Goal: Task Accomplishment & Management: Complete application form

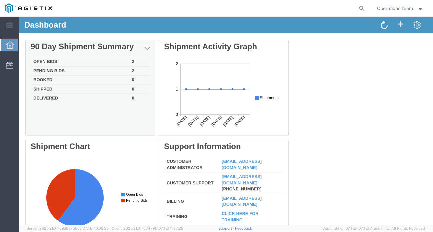
click at [41, 71] on div "Delete 90 Day Shipment Summary Open Bids 2 Pending Bids 2 Booked 0 Shipped 0 De…" at bounding box center [225, 190] width 401 height 300
click at [52, 71] on td "Pending Bids" at bounding box center [80, 70] width 99 height 9
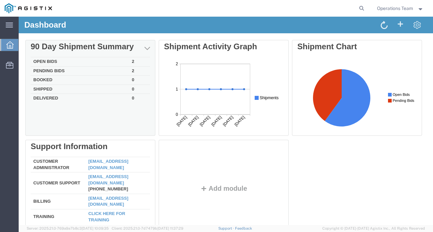
click at [44, 60] on div "Delete 90 Day Shipment Summary Open Bids 2 Pending Bids 2 Booked 0 Shipped 0 De…" at bounding box center [225, 140] width 401 height 200
click at [52, 61] on td "Open Bids" at bounding box center [80, 61] width 99 height 9
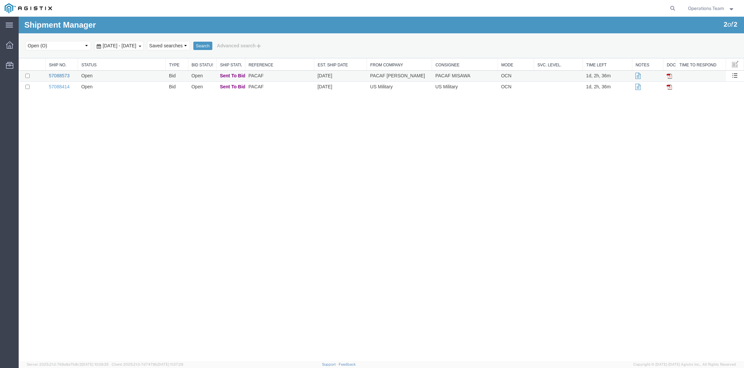
click at [57, 77] on link "57088573" at bounding box center [59, 75] width 21 height 5
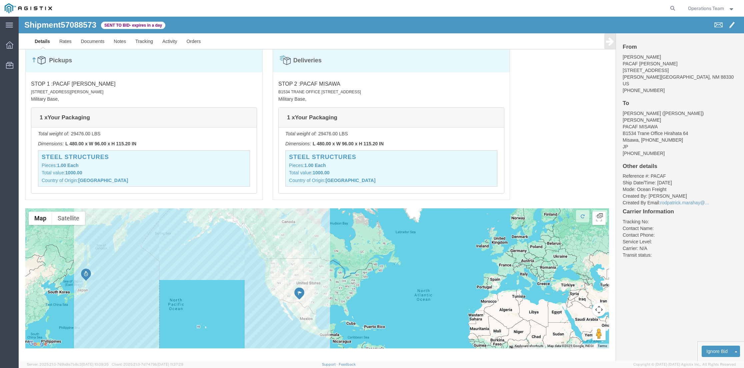
scroll to position [403, 0]
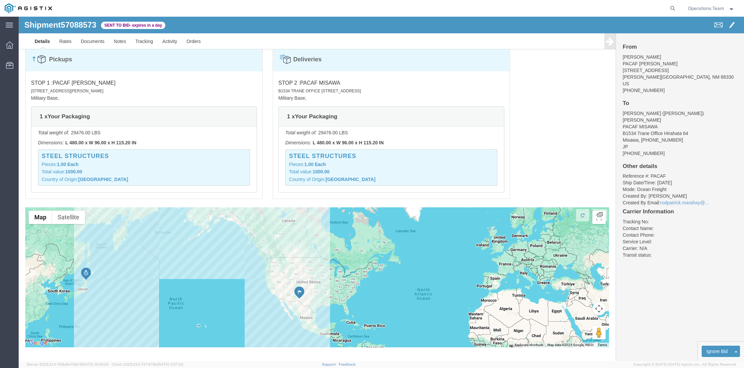
click link "Enter / Modify Bid"
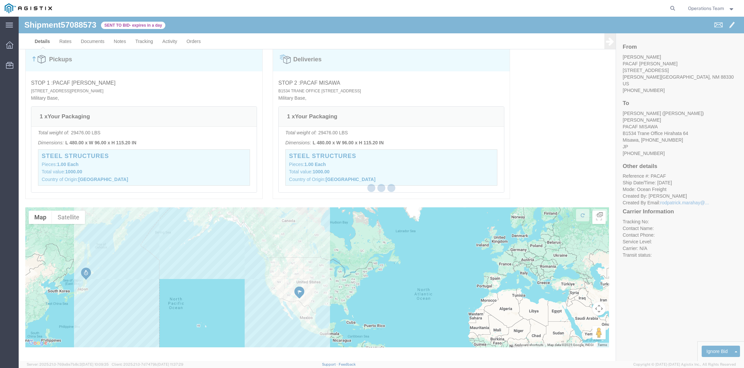
select select "14439"
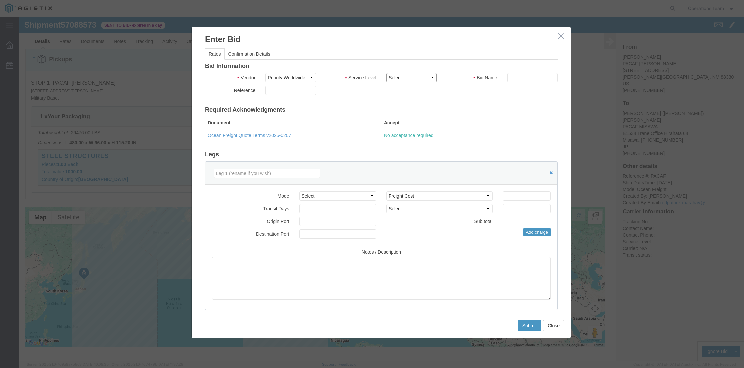
click select "Select 2 Day Air LTL Standard 3 - 5 Day Less than Truckload Ocean TL Standard 3…"
select select "35809"
click select "Select 2 Day Air LTL Standard 3 - 5 Day Less than Truckload Ocean TL Standard 3…"
click input "text"
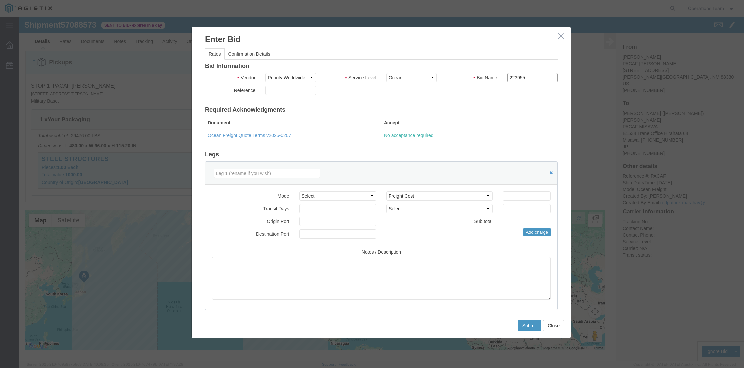
type input "223955"
click select "Select Air Less than Truckload Multi-Leg Ocean Freight Rail Small Parcel Truckl…"
select select "OCN"
click select "Select Air Less than Truckload Multi-Leg Ocean Freight Rail Small Parcel Truckl…"
click input "number"
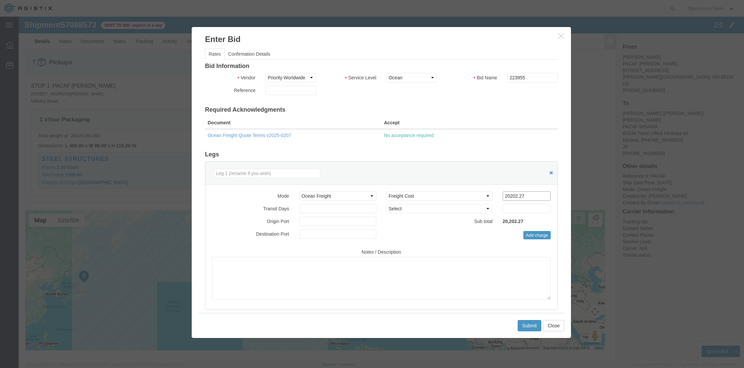
type input "20202.27"
select select "FREI"
type input "1"
click textarea
paste textarea "***Door to Door*** ***Subject to space availability at the time of booking*** *…"
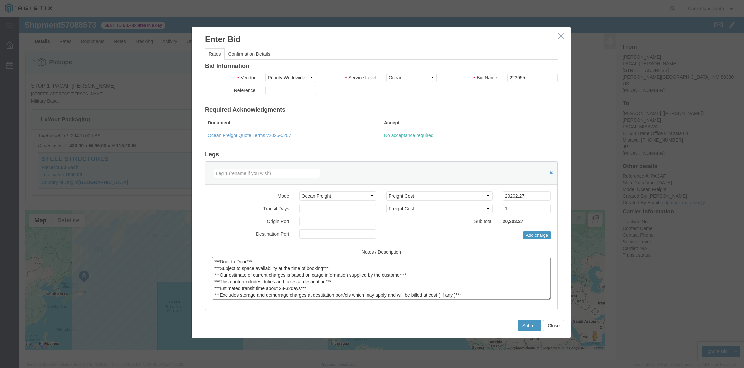
scroll to position [45, 0]
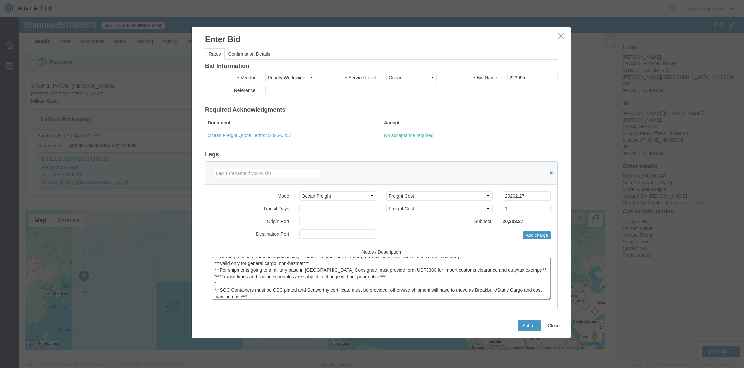
type textarea "***Door to Door*** ***Subject to space availability at the time of booking*** *…"
click input "text"
type input "uslax"
click input "text"
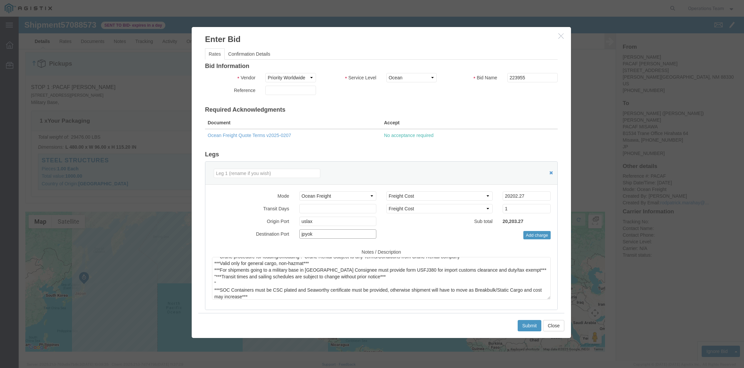
type input "jpyok"
click input "1"
click input "2"
click input "3"
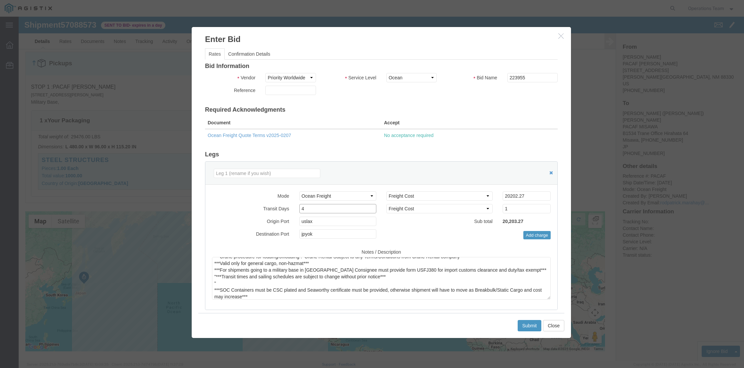
click input "4"
click input "5"
click input "6"
click input "7"
click input "8"
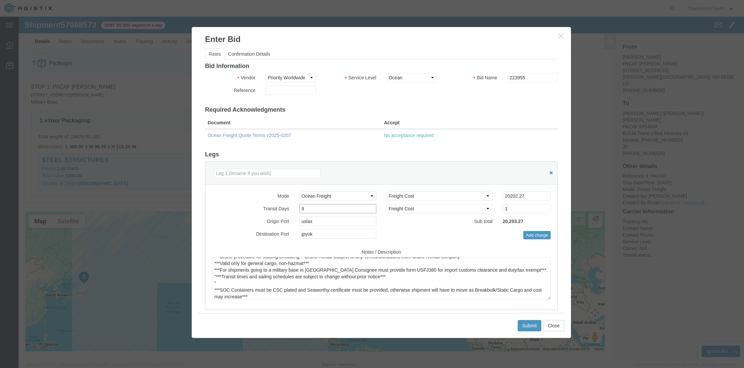
click input "9"
click input "10"
click input "11"
click input "12"
click input "13"
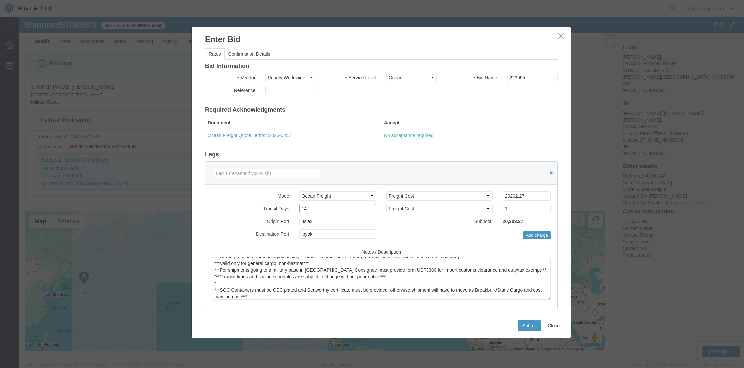
click input "14"
click input "15"
click input "16"
click input "17"
click input "18"
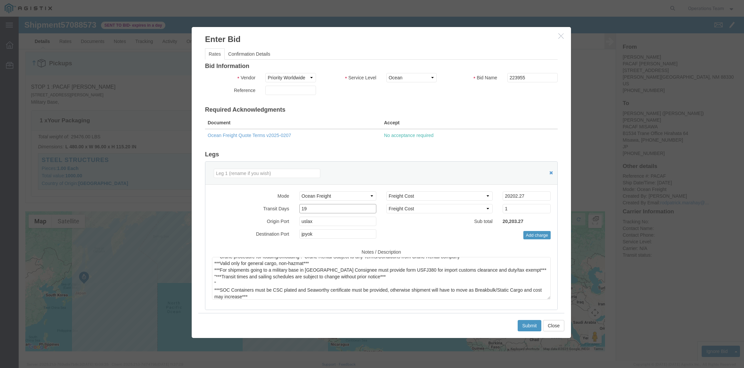
click input "19"
type input "20"
click input "20"
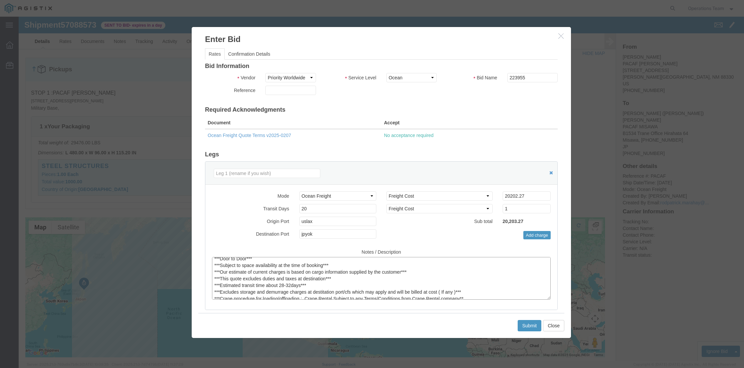
scroll to position [2, 0]
drag, startPoint x: 270, startPoint y: 273, endPoint x: 259, endPoint y: 272, distance: 10.7
click textarea "***Door to Door*** ***Subject to space availability at the time of booking*** *…"
type textarea "***Door to Door*** ***Subject to space availability at the time of booking*** *…"
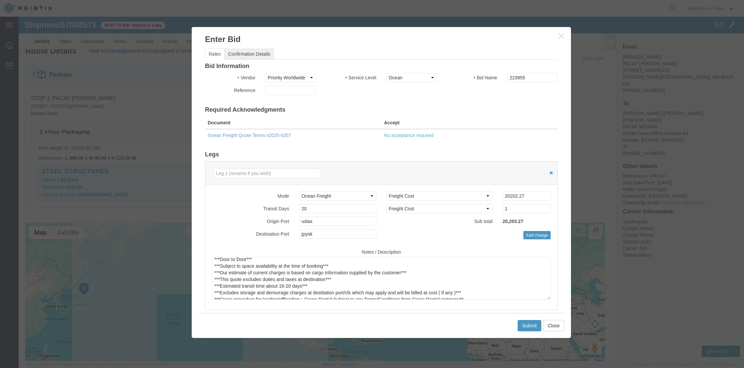
click link "Confirmation Details"
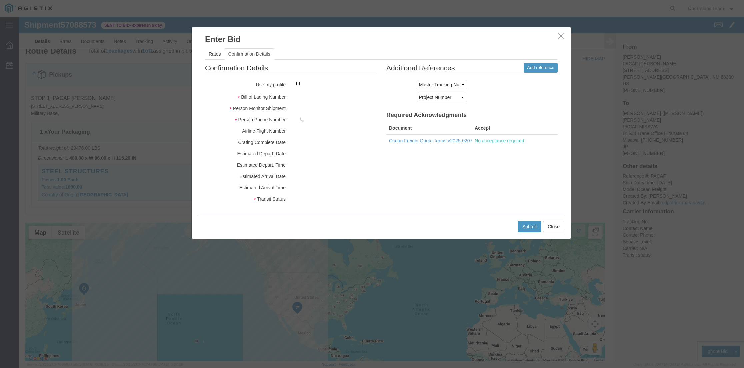
click input "checkbox"
click div
click input "checkbox"
checkbox input "false"
click div
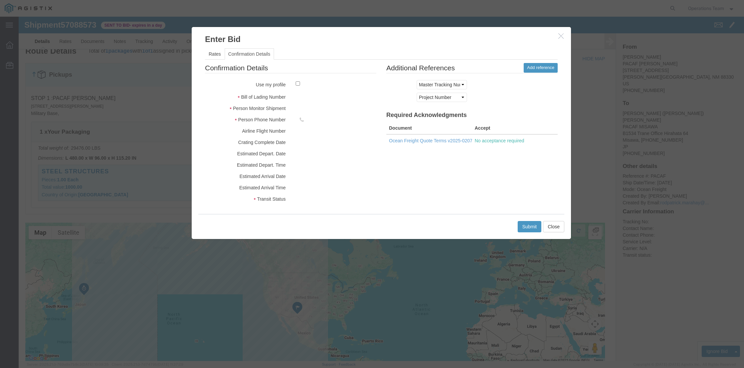
click icon
click link "Rates"
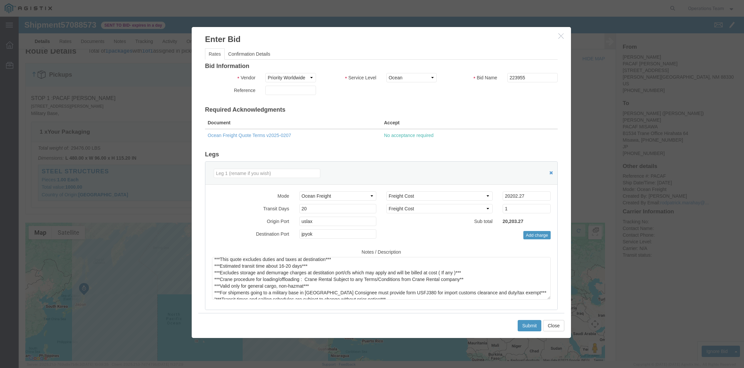
scroll to position [26, 0]
type textarea "***Door to Door*** ***Subject to space availability at the time of booking*** *…"
click button "Submit"
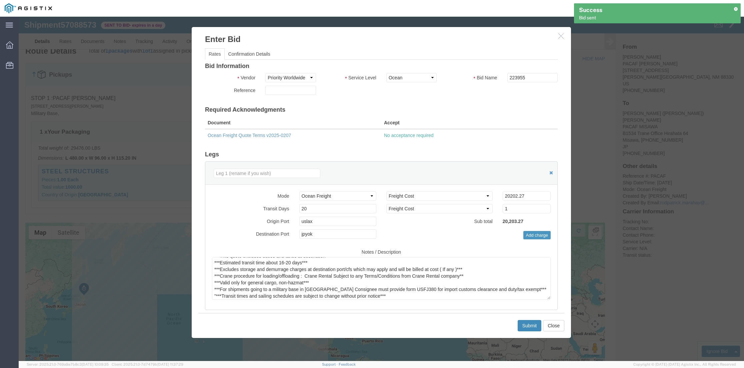
scroll to position [0, 0]
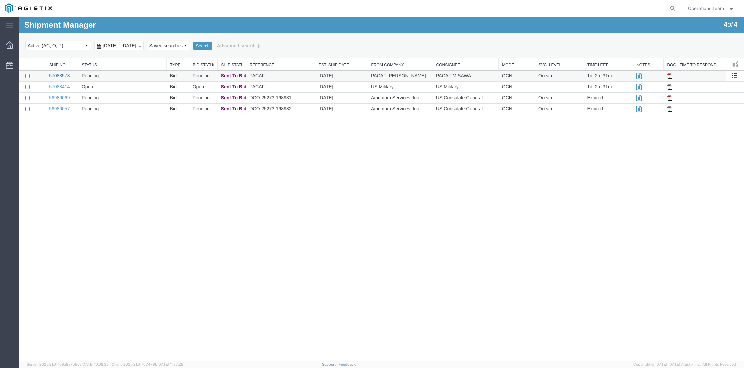
click at [59, 75] on link "57088573" at bounding box center [59, 75] width 21 height 5
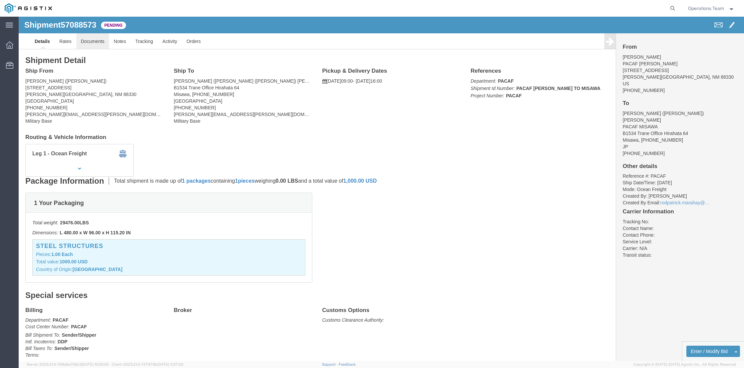
click link "Documents"
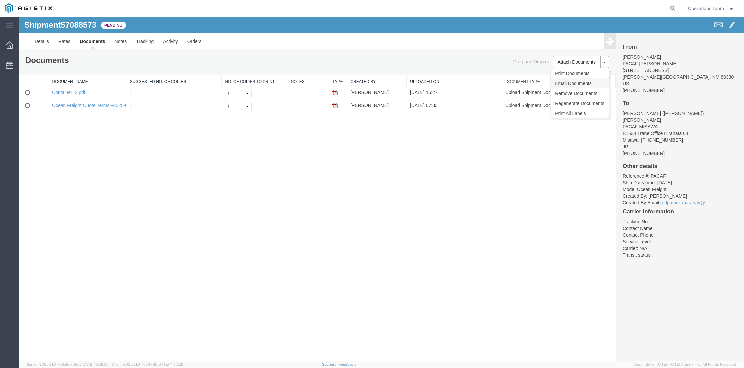
click at [433, 85] on link "Email Documents" at bounding box center [580, 83] width 58 height 10
click at [433, 65] on button "Attach Documents" at bounding box center [577, 62] width 48 height 12
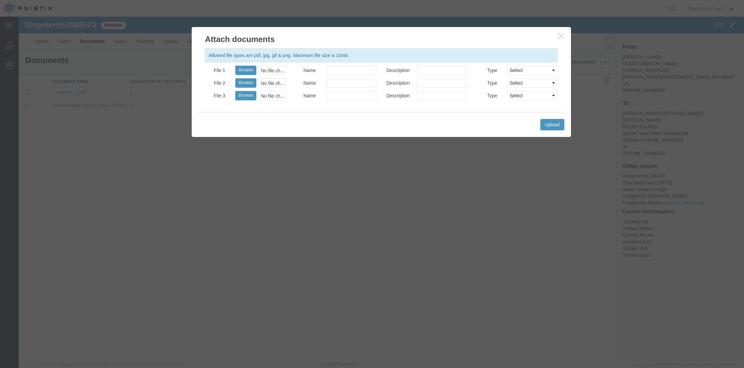
click at [433, 36] on button "button" at bounding box center [562, 36] width 8 height 8
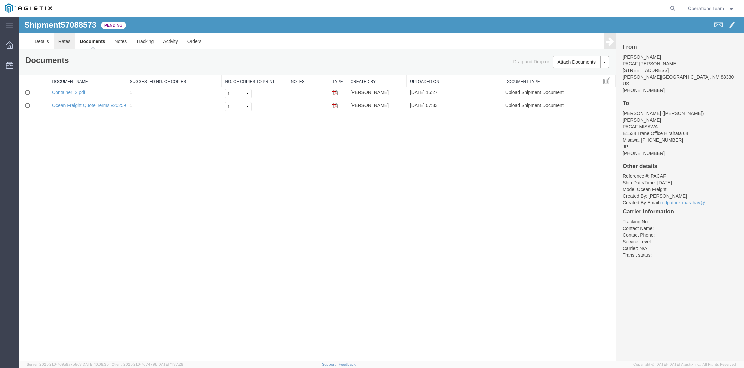
click at [58, 41] on link "Rates" at bounding box center [65, 41] width 22 height 16
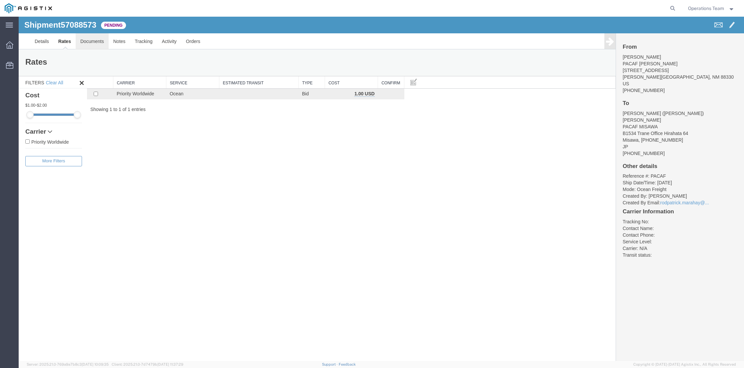
click at [85, 40] on link "Documents" at bounding box center [92, 41] width 33 height 16
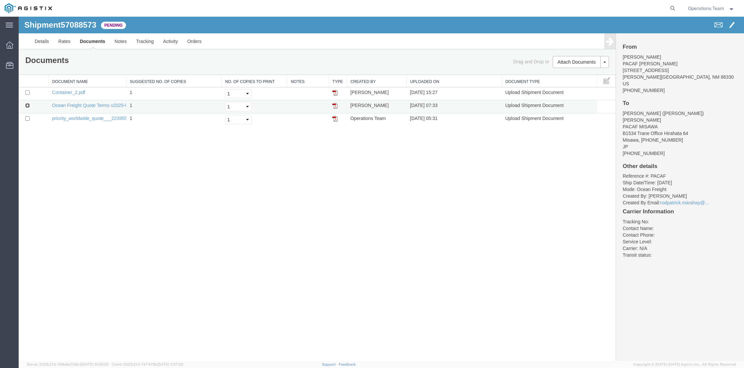
click at [26, 105] on input "checkbox" at bounding box center [27, 105] width 4 height 4
checkbox input "true"
click at [433, 84] on link "Email Documents" at bounding box center [580, 83] width 58 height 10
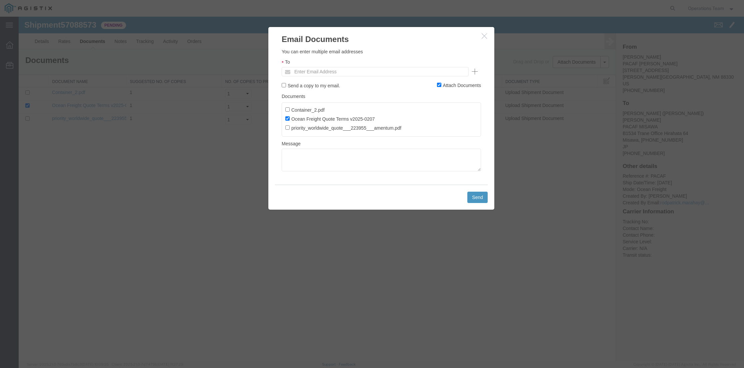
click at [373, 72] on ul "Enter Email Address" at bounding box center [375, 71] width 187 height 9
type input "Enter Email Address"
click at [325, 153] on textarea at bounding box center [381, 160] width 199 height 23
click at [287, 129] on input "priority_worldwide_quote___223955___amentum.pdf" at bounding box center [287, 127] width 4 height 4
checkbox input "true"
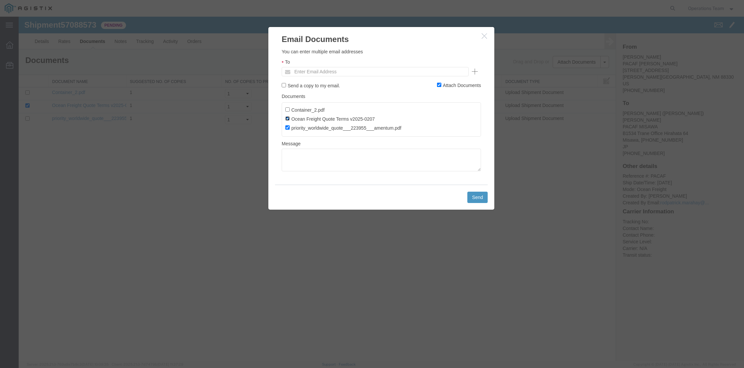
click at [286, 118] on input "Ocean Freight Quote Terms v2025-0207" at bounding box center [287, 118] width 4 height 4
checkbox input "false"
click at [308, 155] on textarea at bounding box center [381, 160] width 199 height 23
type textarea "submitted by [PERSON_NAME]"
click at [329, 71] on input "text" at bounding box center [379, 71] width 176 height 9
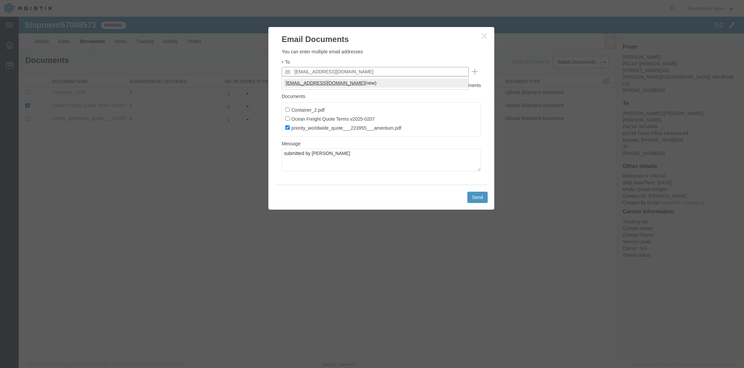
type input "[EMAIL_ADDRESS][DOMAIN_NAME]"
click at [433, 199] on button "Send" at bounding box center [477, 197] width 20 height 11
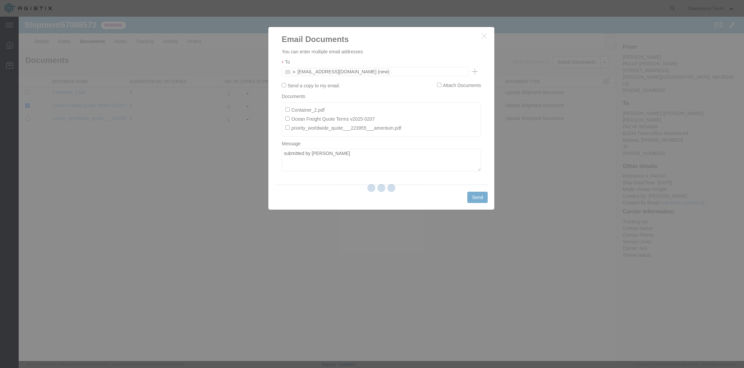
checkbox input "false"
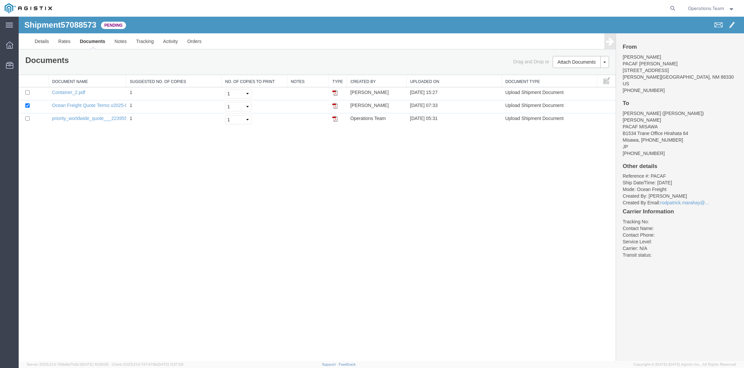
drag, startPoint x: 43, startPoint y: 23, endPoint x: 26, endPoint y: 30, distance: 18.2
click at [43, 23] on h1 "Shipment 57088573" at bounding box center [60, 25] width 72 height 9
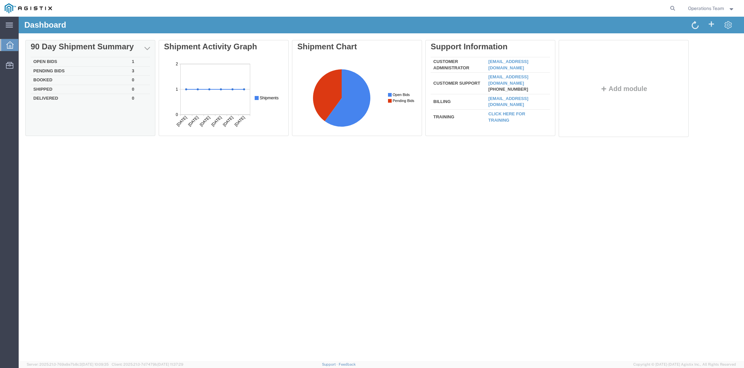
click at [44, 60] on div "Delete 90 Day Shipment Summary Open Bids 1 Pending Bids 3 Booked 0 Shipped 0 De…" at bounding box center [381, 90] width 712 height 100
click at [44, 60] on td "Open Bids" at bounding box center [80, 61] width 99 height 9
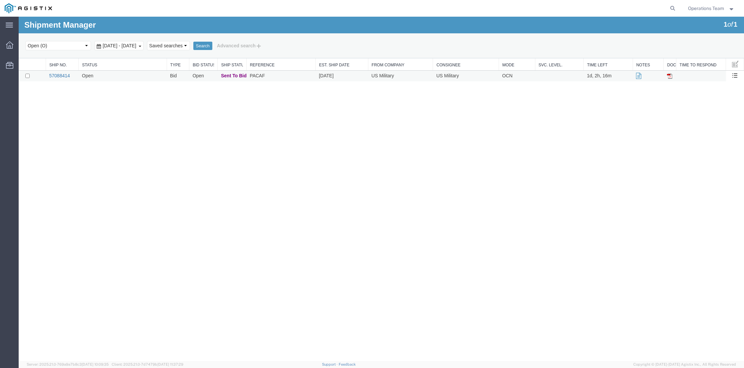
click at [57, 78] on link "57088414" at bounding box center [59, 75] width 21 height 5
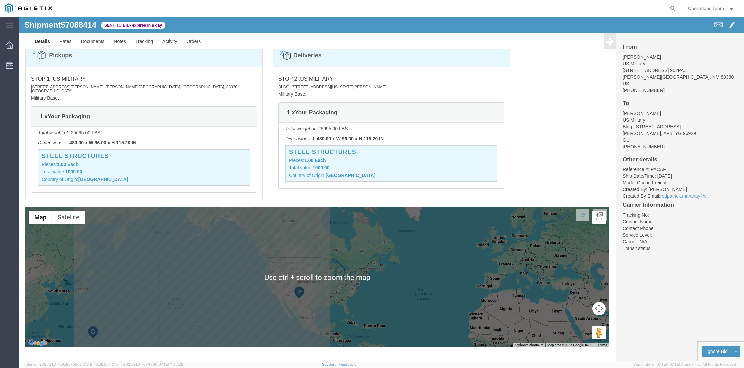
scroll to position [390, 0]
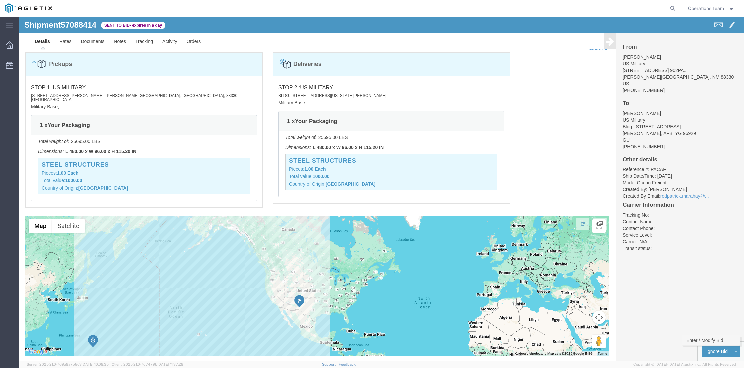
click link "Enter / Modify Bid"
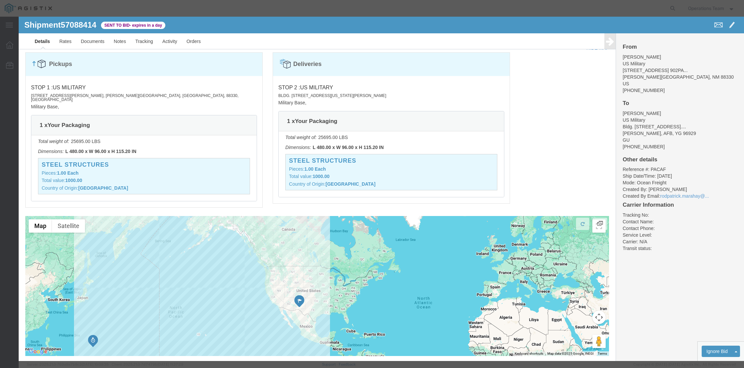
select select "14439"
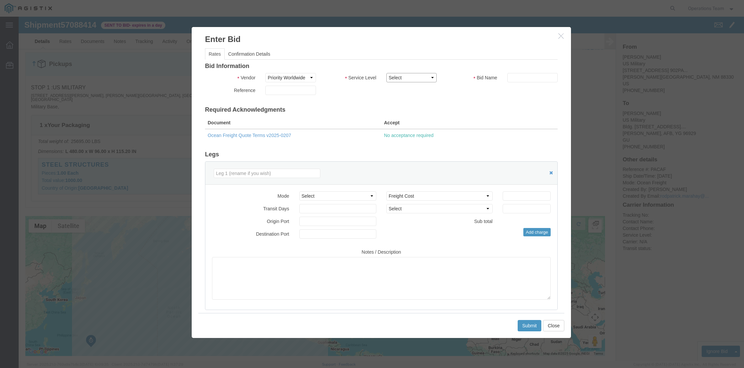
click select "Select 2 Day Air LTL Standard 3 - 5 Day Less than Truckload Ocean TL Standard 3…"
select select "35809"
click select "Select 2 Day Air LTL Standard 3 - 5 Day Less than Truckload Ocean TL Standard 3…"
click input "text"
type input "223956"
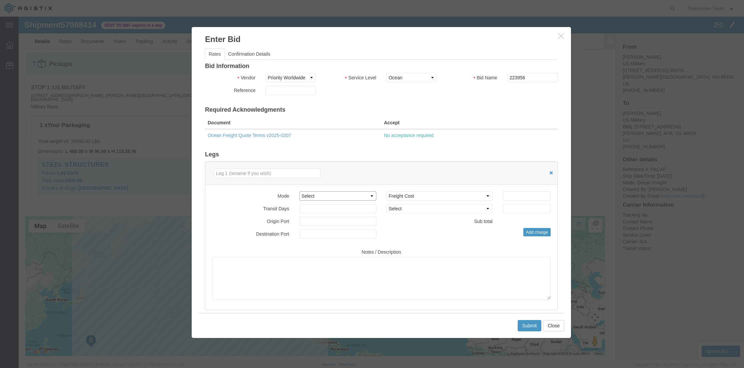
click select "Select Air Less than Truckload Multi-Leg Ocean Freight Rail Small Parcel Truckl…"
select select "OCN"
click select "Select Air Less than Truckload Multi-Leg Ocean Freight Rail Small Parcel Truckl…"
click input "number"
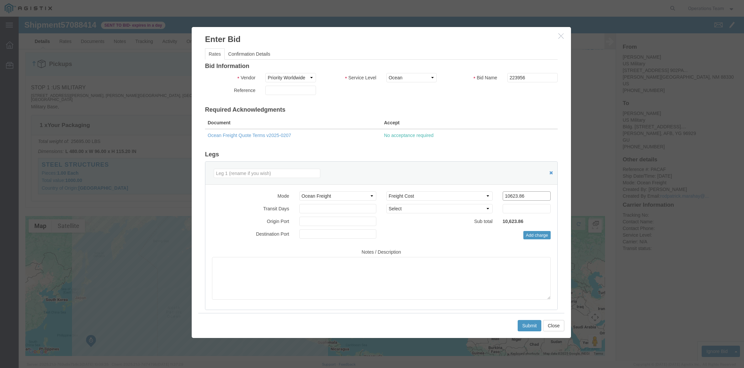
type input "10623.86"
click input "0"
click input "019"
click input "22"
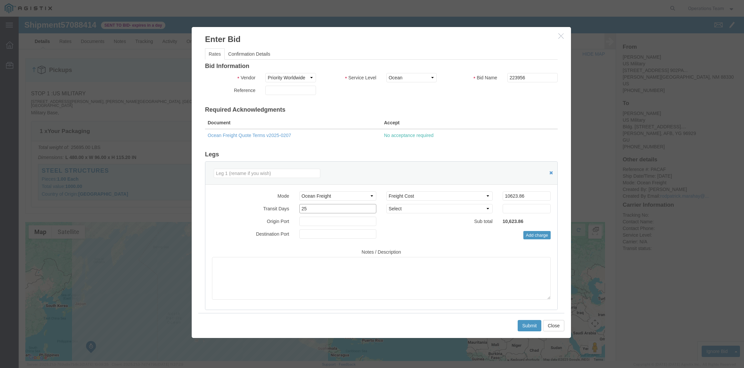
click input "25"
type input "25"
click input "text"
type input "uslax"
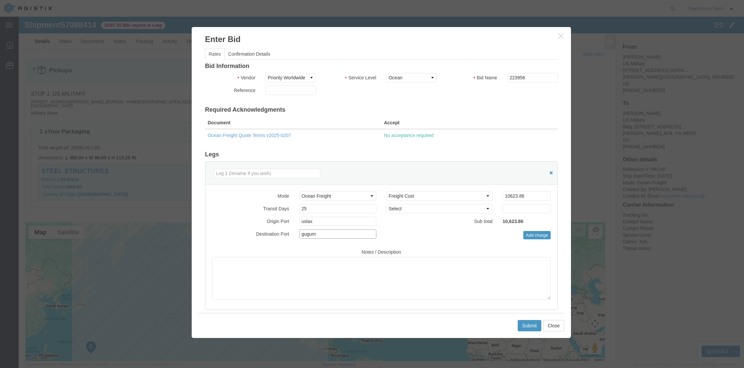
type input "gugum"
click textarea
paste textarea "***Door to Door*** ***Subject to space availability at the time of booking*** *…"
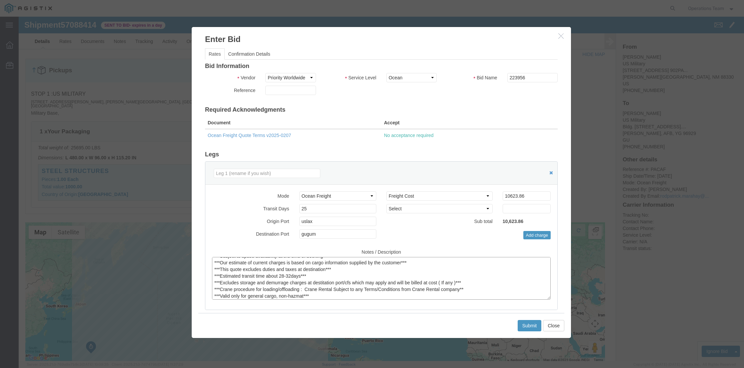
scroll to position [0, 0]
type textarea "***Door to Door*** ***Subject to space availability at the time of booking*** *…"
click input "26"
click input "27"
type input "28"
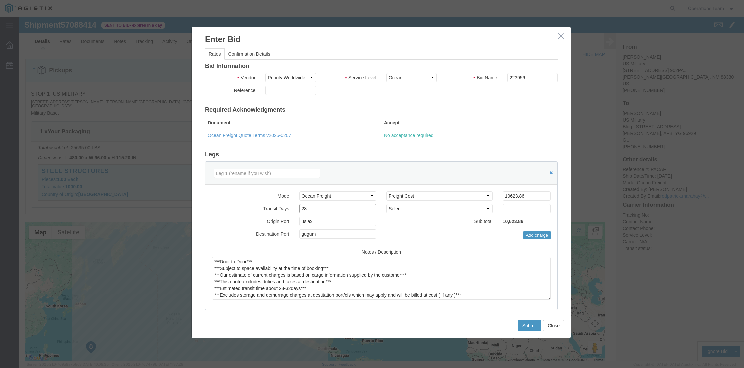
click input "28"
click select "Select 2 Day Service 3 Axle Winch Truck 3 to 5 Day Service 96L Domestic Flat Ra…"
select select "FREI"
click select "Select 2 Day Service 3 Axle Winch Truck 3 to 5 Day Service 96L Domestic Flat Ra…"
type input "1"
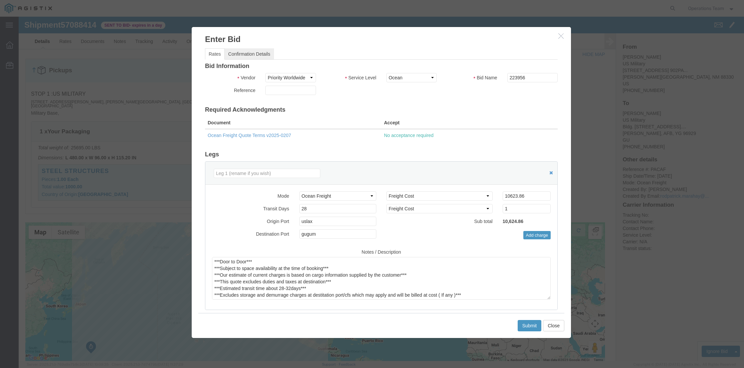
click link "Confirmation Details"
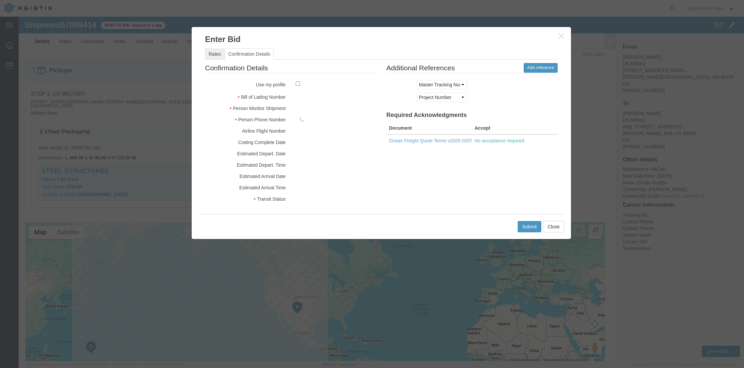
click link "Rates"
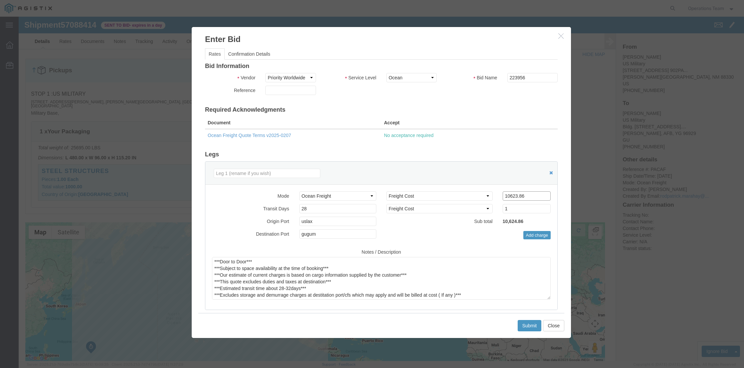
click input "10623.86"
type input "12004.54"
click button "Submit"
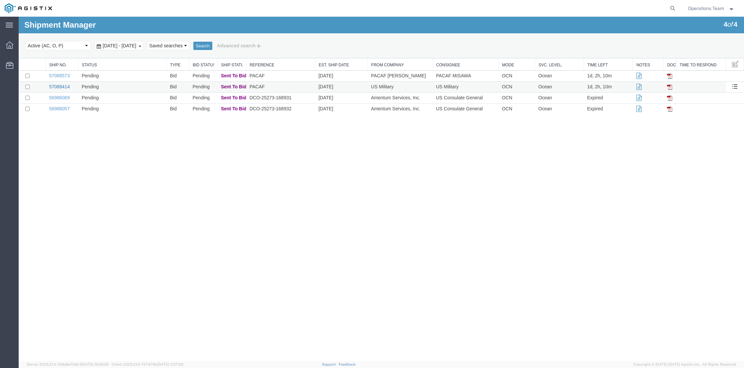
click at [52, 86] on link "57088414" at bounding box center [59, 86] width 21 height 5
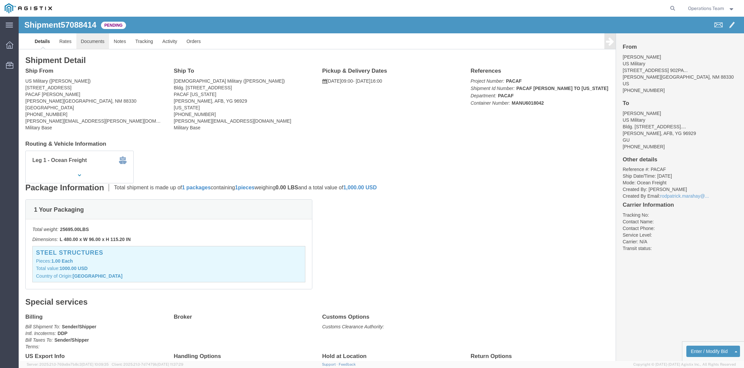
click link "Documents"
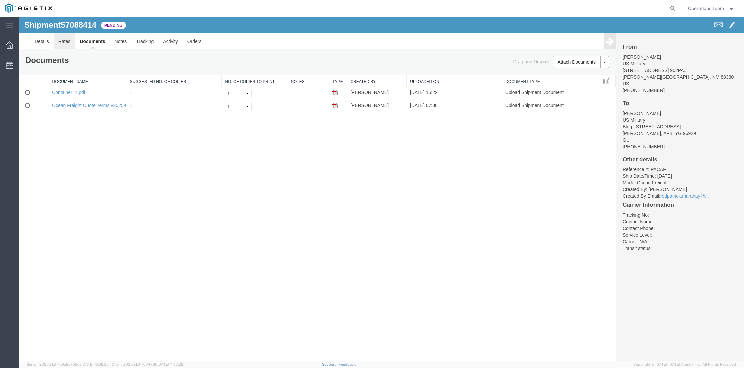
click at [70, 42] on link "Rates" at bounding box center [65, 41] width 22 height 16
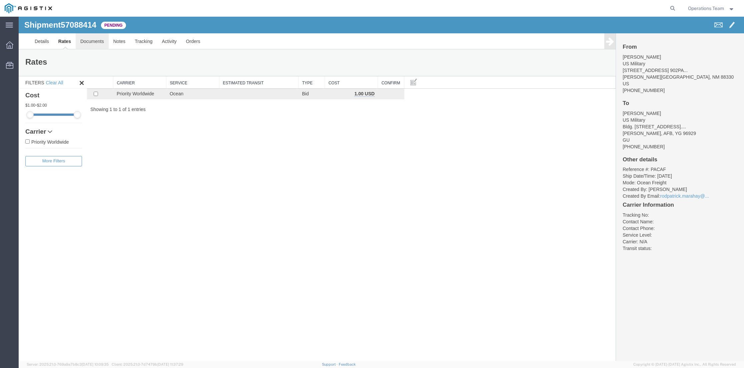
click at [87, 43] on link "Documents" at bounding box center [92, 41] width 33 height 16
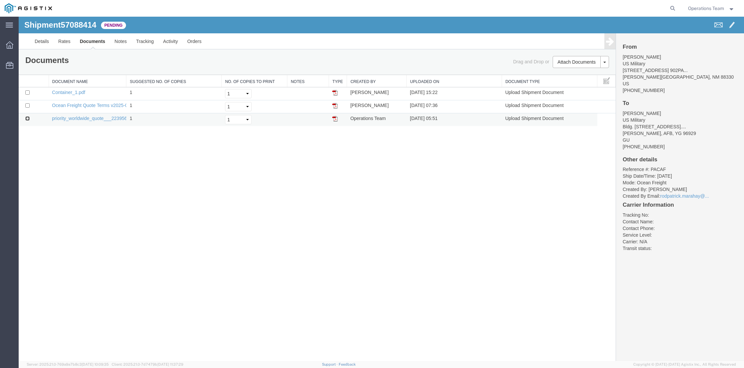
click at [28, 120] on input "checkbox" at bounding box center [27, 118] width 4 height 4
checkbox input "true"
click at [587, 66] on button "Attach Documents" at bounding box center [577, 62] width 48 height 12
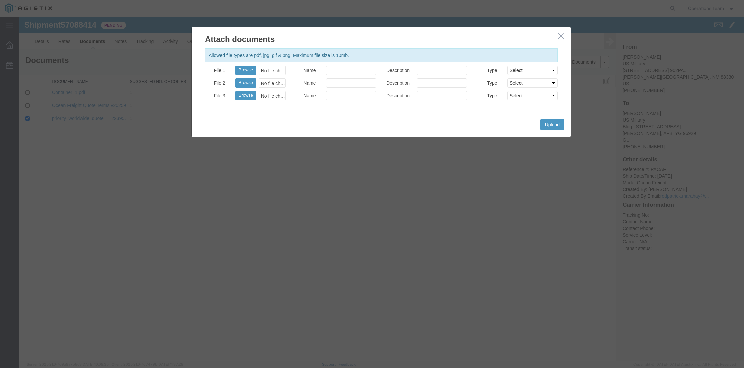
click at [561, 35] on icon "button" at bounding box center [560, 36] width 5 height 6
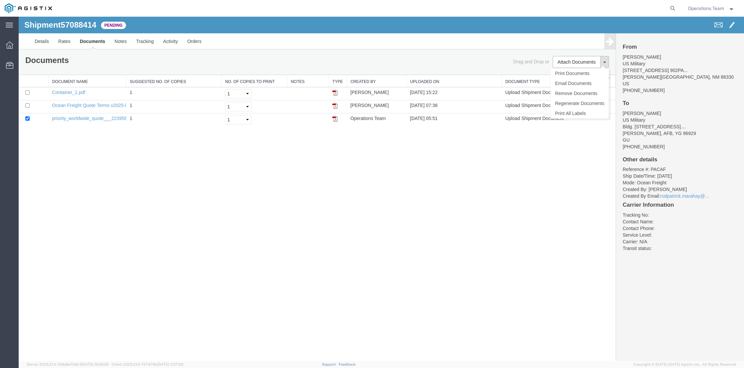
click at [605, 60] on button at bounding box center [604, 62] width 9 height 12
click at [567, 82] on link "Email Documents" at bounding box center [580, 83] width 58 height 10
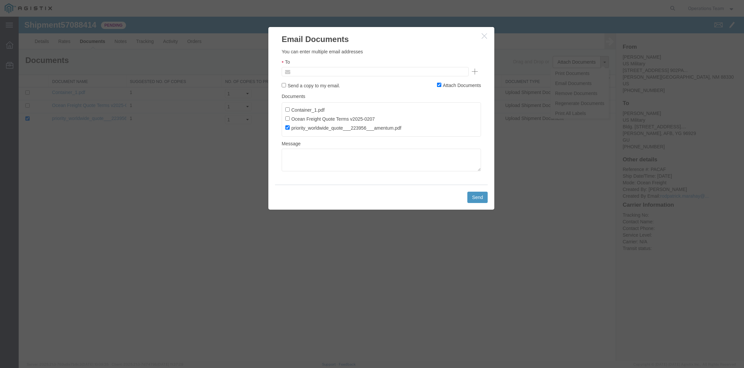
click at [317, 72] on input "text" at bounding box center [330, 71] width 78 height 9
type input "quotes2@priorityworldwide.com"
click at [320, 153] on textarea at bounding box center [381, 160] width 199 height 23
type textarea "submitted by [PERSON_NAME]"
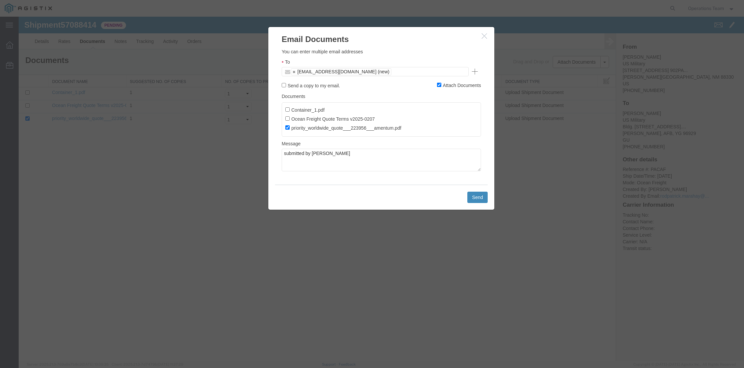
click at [473, 198] on button "Send" at bounding box center [477, 197] width 20 height 11
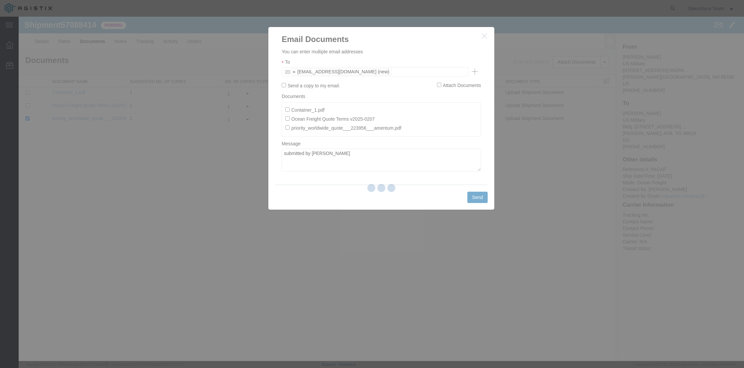
checkbox input "false"
